Goal: Find specific page/section: Find specific page/section

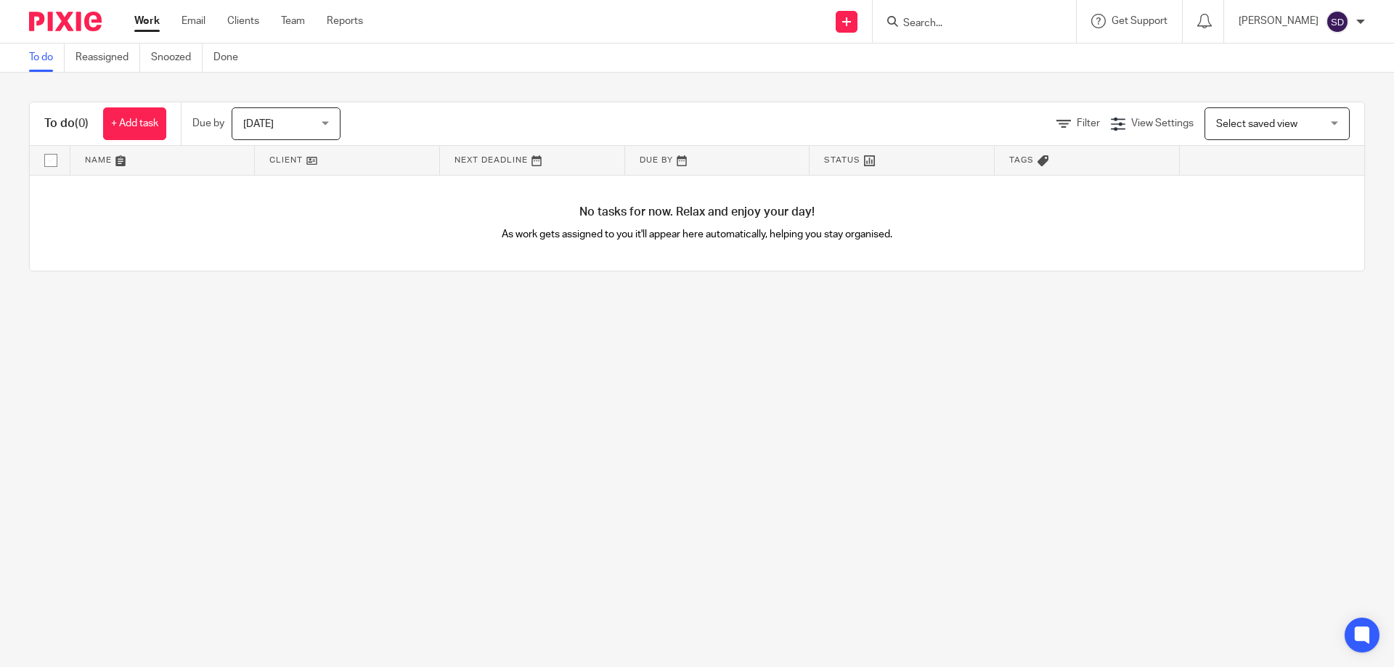
click at [909, 30] on div at bounding box center [971, 21] width 169 height 18
click at [927, 30] on form at bounding box center [978, 21] width 155 height 18
click at [939, 17] on input "Search" at bounding box center [966, 23] width 131 height 13
paste input "[PERSON_NAME] Design Services"
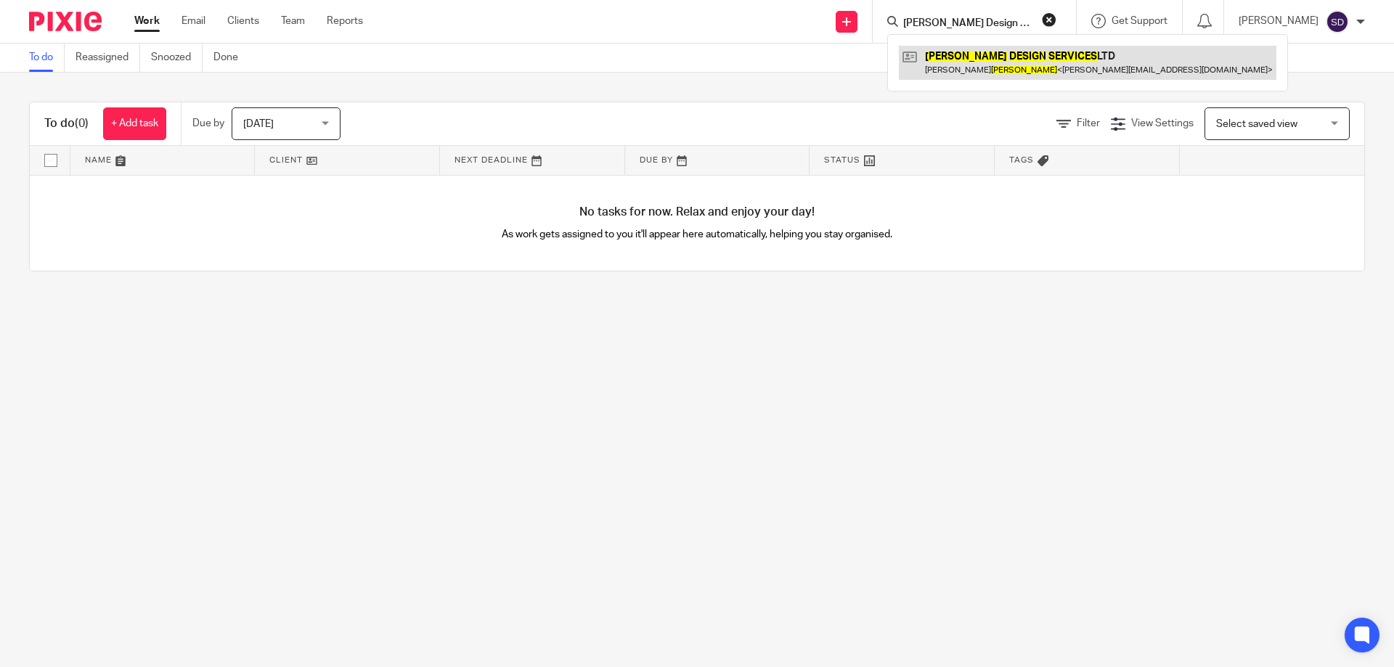
type input "[PERSON_NAME] Design Services"
click at [987, 67] on link at bounding box center [1087, 62] width 377 height 33
